Goal: Information Seeking & Learning: Learn about a topic

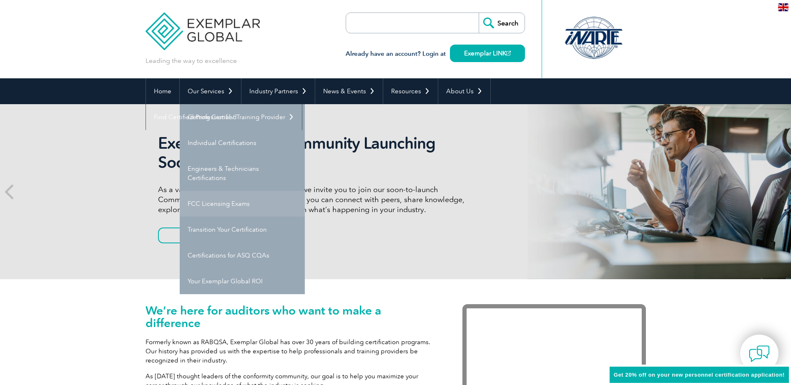
click at [218, 205] on link "FCC Licensing Exams" at bounding box center [242, 204] width 125 height 26
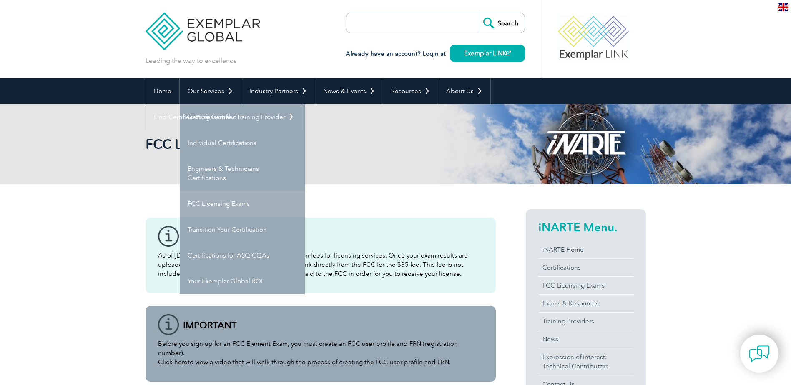
click at [226, 203] on link "FCC Licensing Exams" at bounding box center [242, 204] width 125 height 26
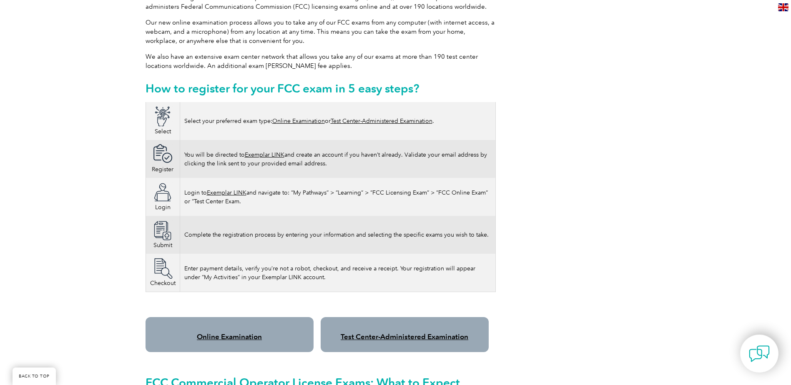
scroll to position [500, 0]
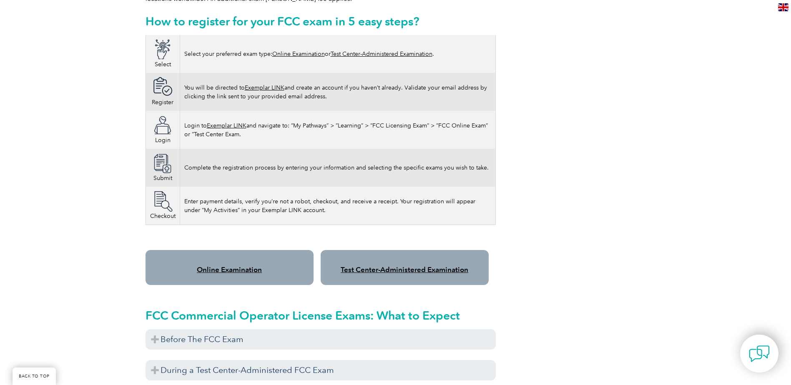
click at [222, 266] on link "Online Examination" at bounding box center [229, 270] width 65 height 8
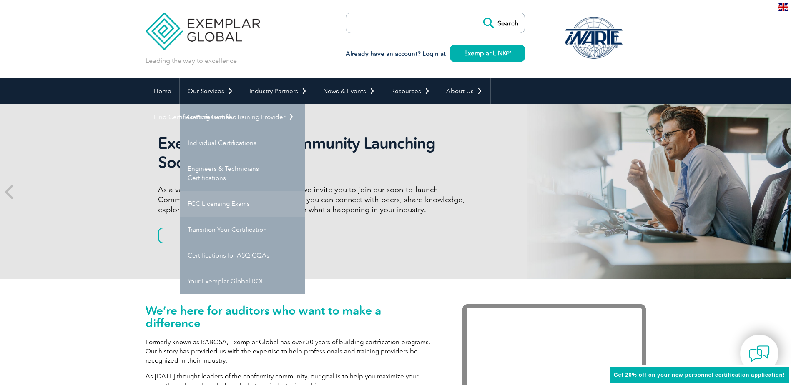
click at [228, 201] on link "FCC Licensing Exams" at bounding box center [242, 204] width 125 height 26
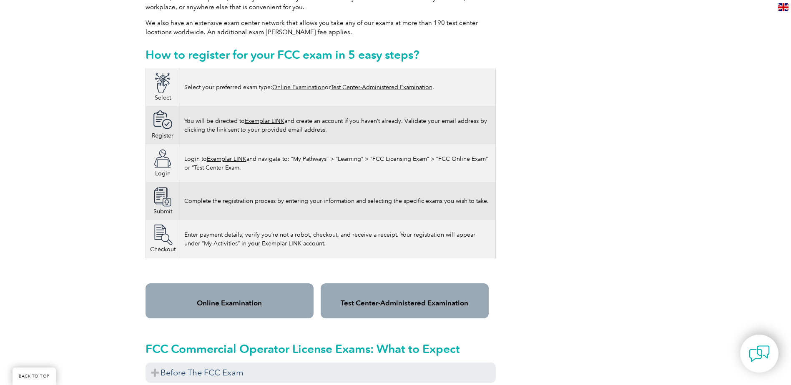
scroll to position [500, 0]
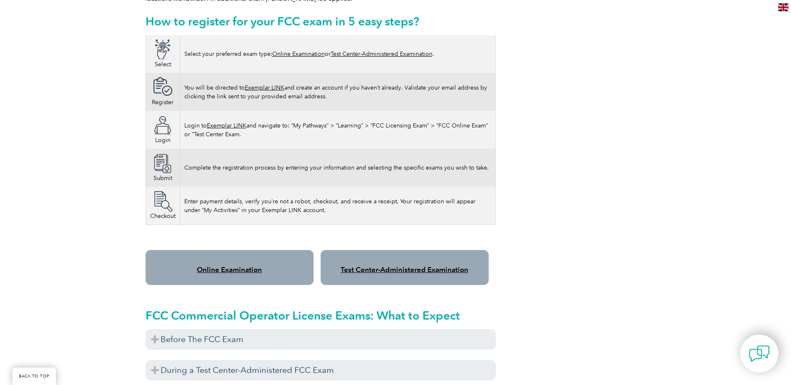
click at [385, 266] on link "Test Center-Administered Examination" at bounding box center [405, 270] width 128 height 8
